Goal: Information Seeking & Learning: Check status

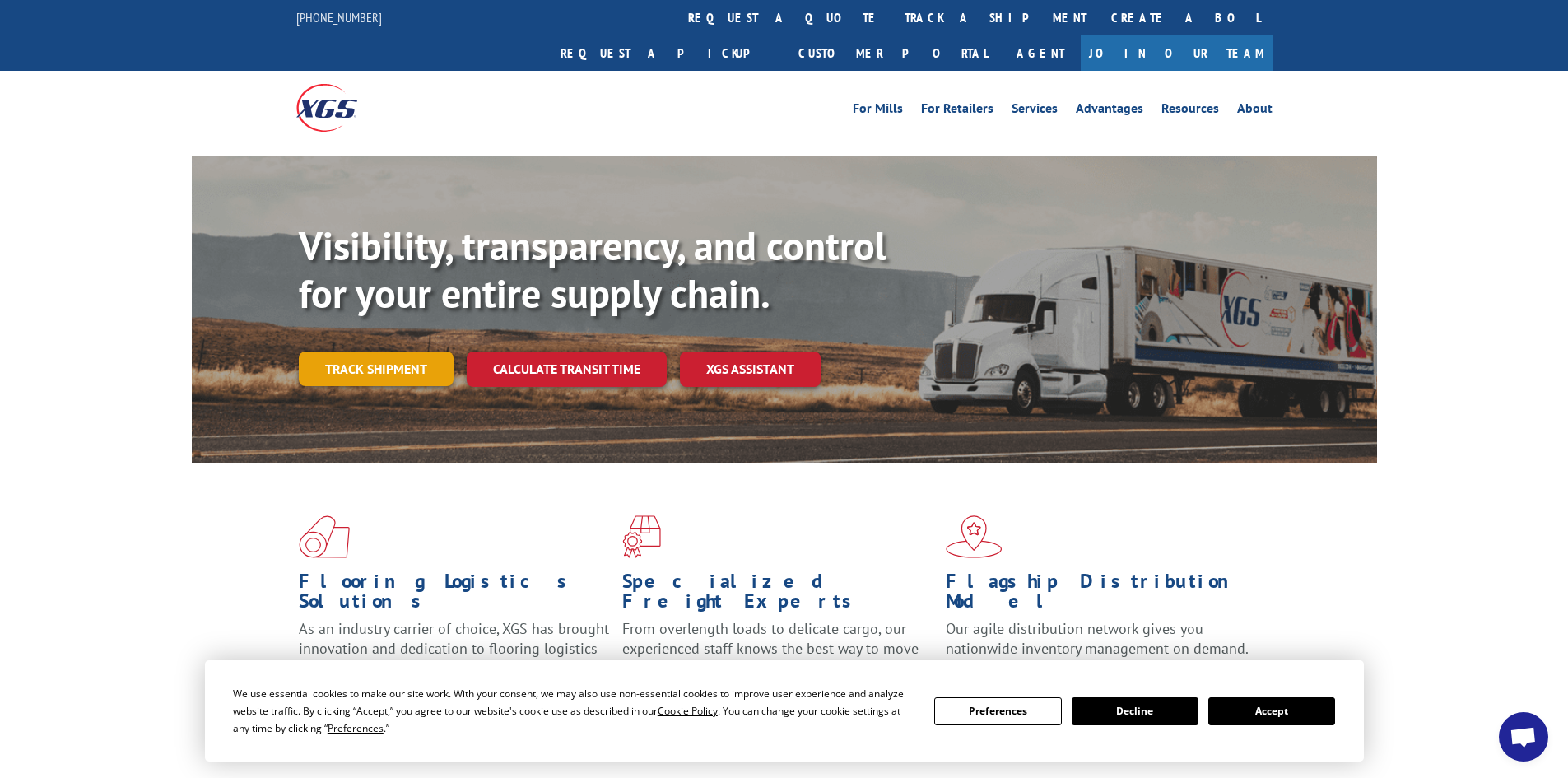
click at [393, 352] on link "Track shipment" at bounding box center [376, 369] width 155 height 35
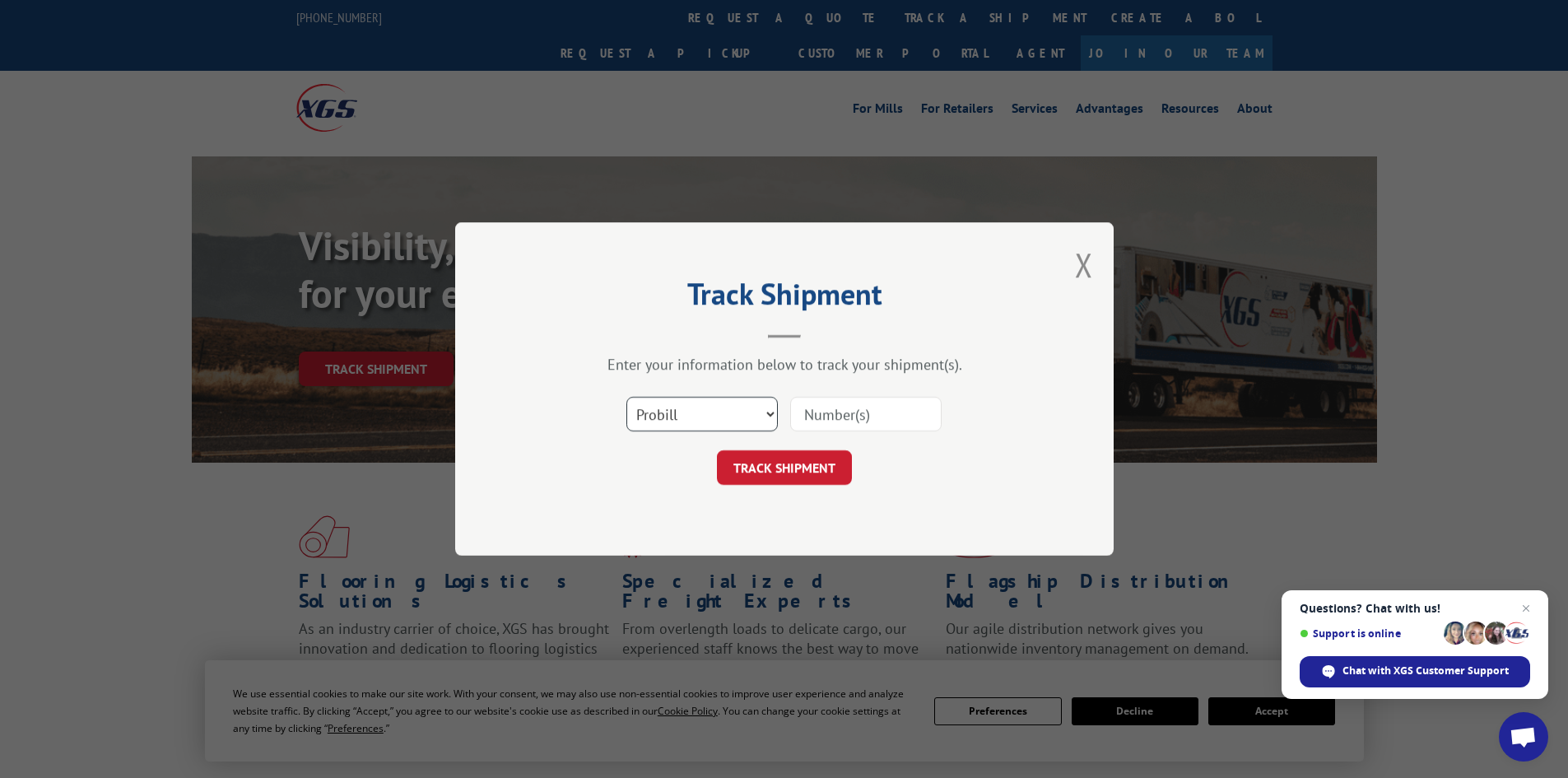
click at [754, 418] on select "Select category... Probill BOL PO" at bounding box center [701, 414] width 152 height 35
select select "bol"
click at [626, 397] on select "Select category... Probill BOL PO" at bounding box center [701, 414] width 152 height 35
click at [834, 424] on input at bounding box center [866, 414] width 152 height 35
click at [806, 415] on input at bounding box center [866, 414] width 152 height 35
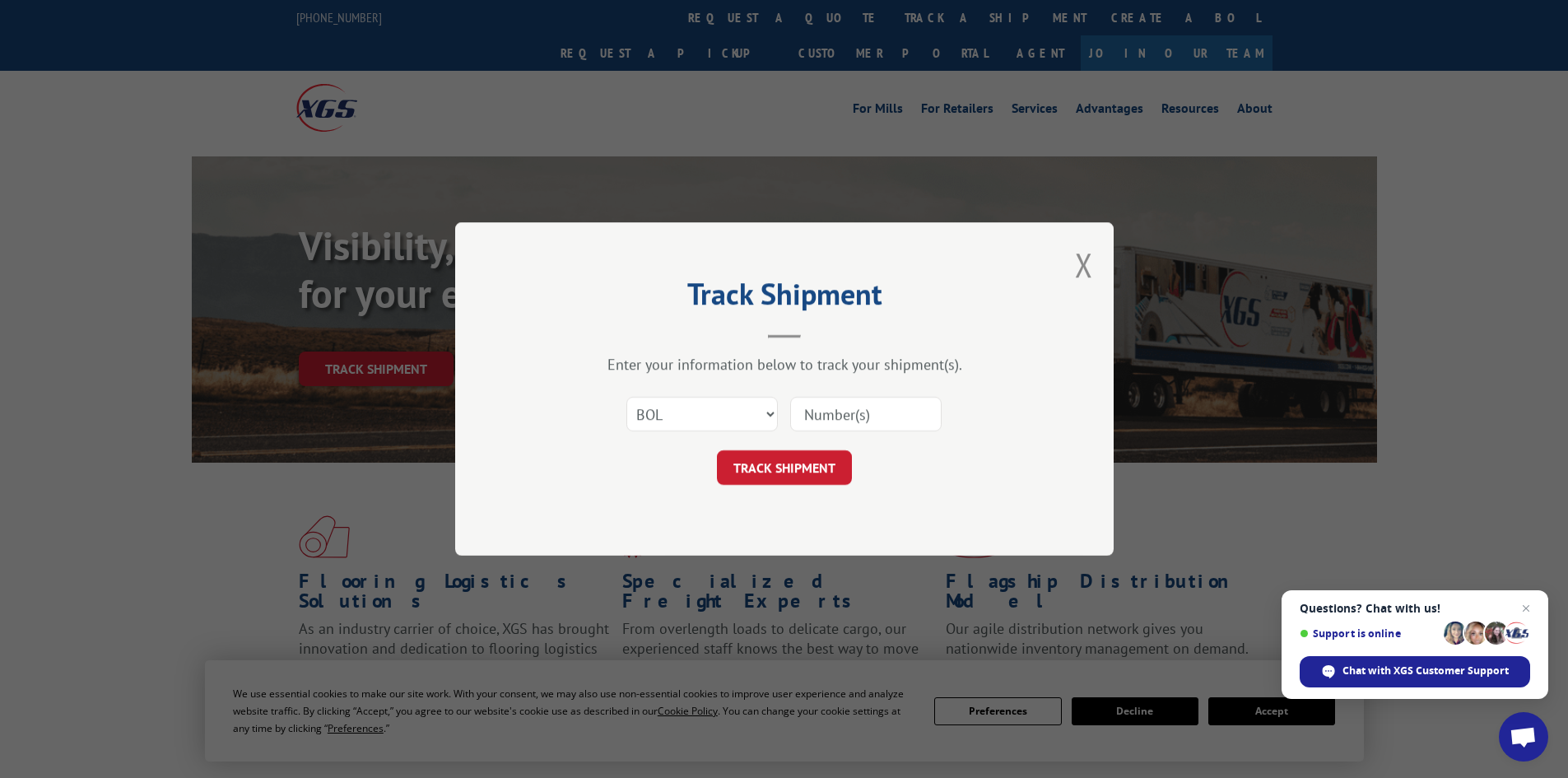
paste input "477403"
type input "477403"
click at [799, 473] on button "TRACK SHIPMENT" at bounding box center [784, 468] width 135 height 35
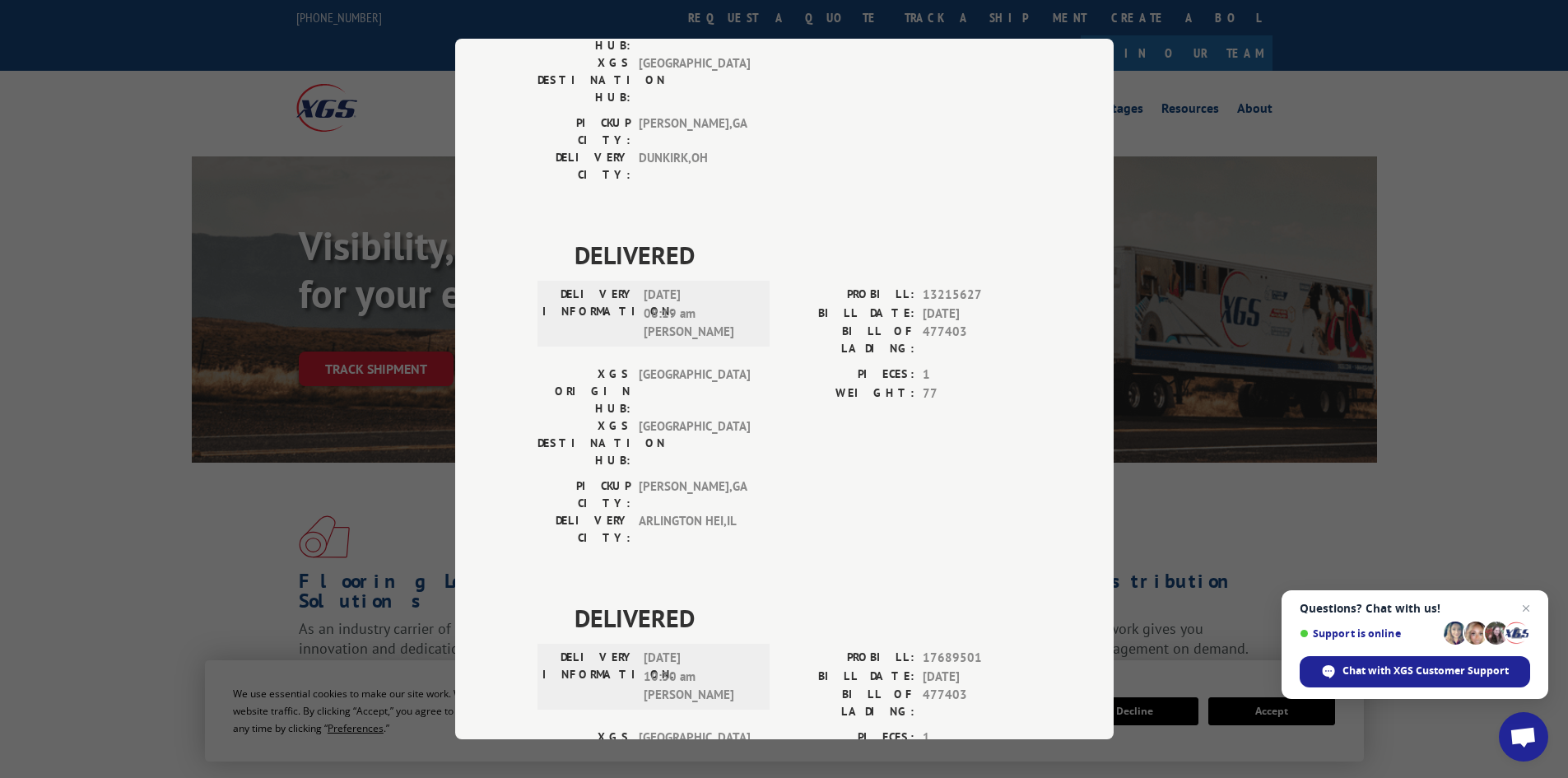
scroll to position [305, 0]
